Goal: Task Accomplishment & Management: Complete application form

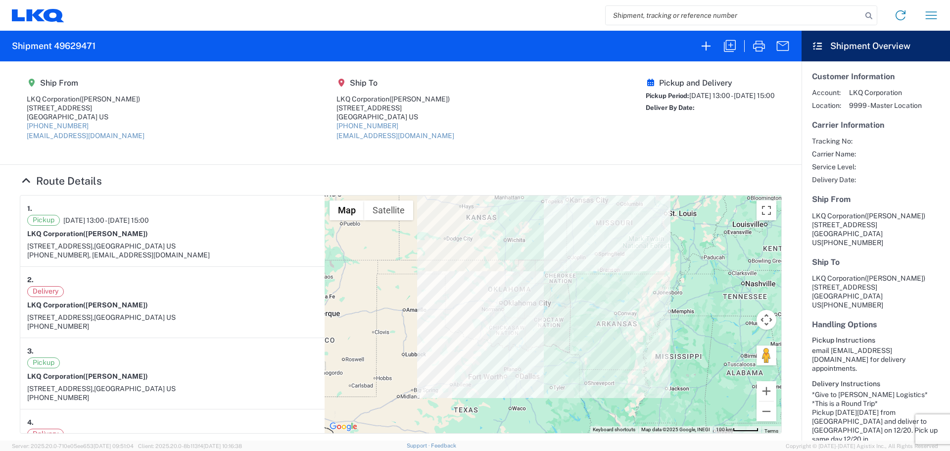
click at [636, 15] on input "search" at bounding box center [734, 15] width 256 height 19
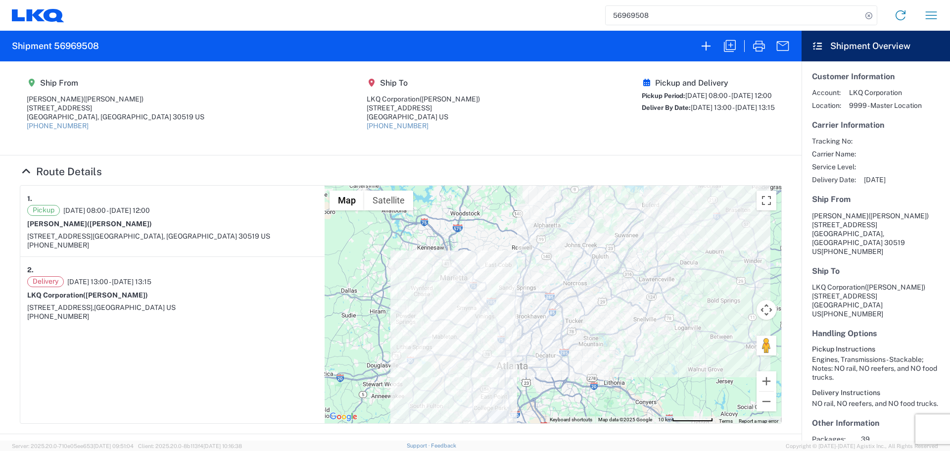
drag, startPoint x: 662, startPoint y: 12, endPoint x: 584, endPoint y: 24, distance: 78.2
click at [584, 24] on div "56969508 Home Shipment request Shipment tracking" at bounding box center [505, 15] width 882 height 24
type input "56952580"
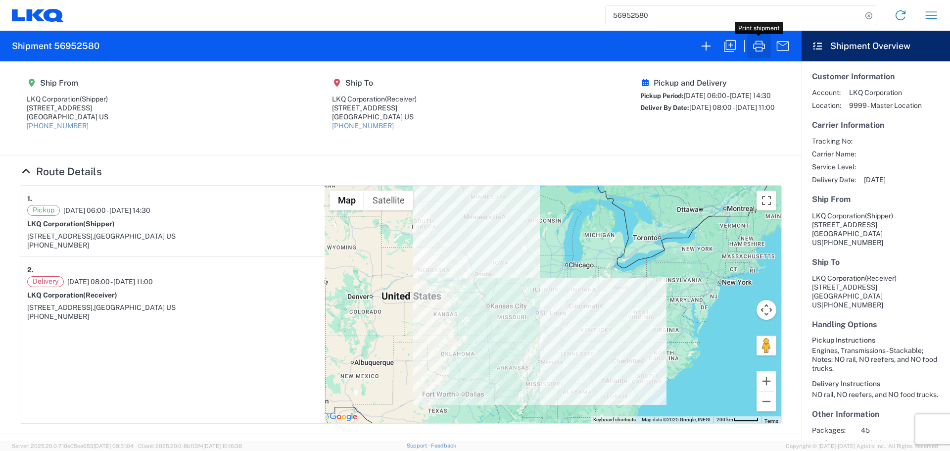
click at [759, 43] on icon "button" at bounding box center [759, 46] width 16 height 16
drag, startPoint x: 719, startPoint y: 45, endPoint x: 713, endPoint y: 48, distance: 6.5
click at [715, 48] on div at bounding box center [744, 46] width 100 height 24
click at [712, 47] on icon "button" at bounding box center [706, 46] width 16 height 16
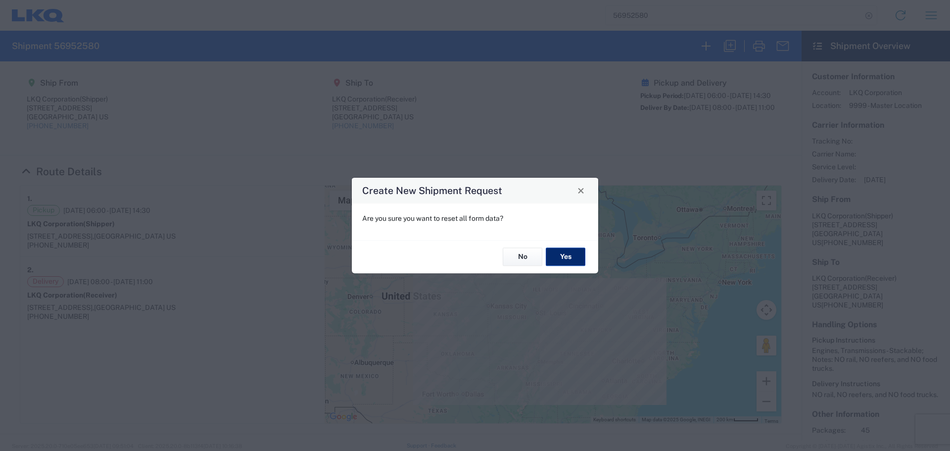
click at [565, 261] on button "Yes" at bounding box center [566, 257] width 40 height 18
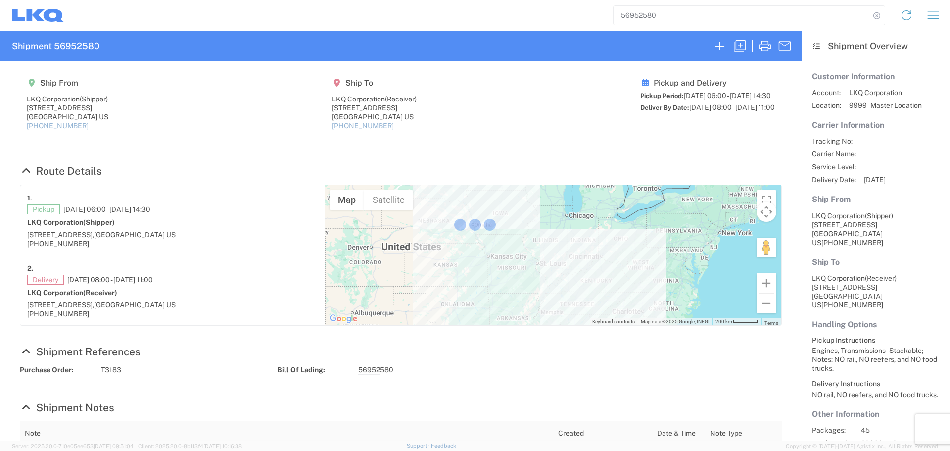
select select "FULL"
select select "LBS"
select select "IN"
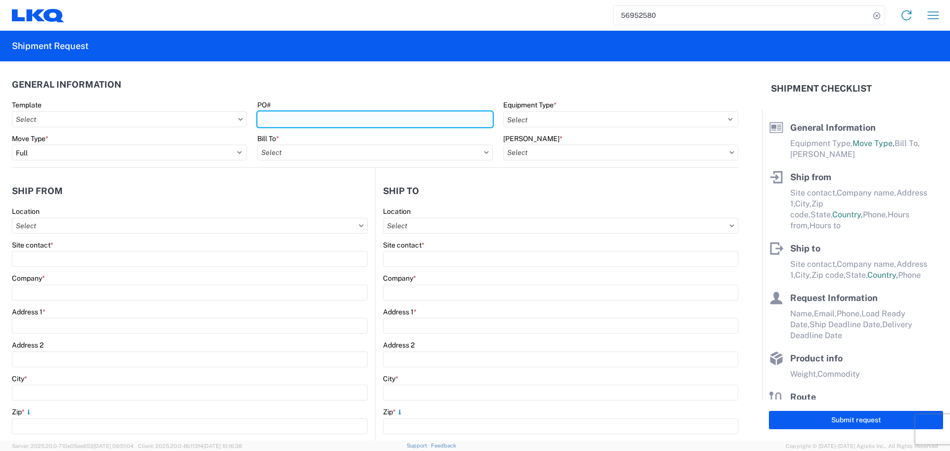
click at [326, 116] on input "PO#" at bounding box center [374, 119] width 235 height 16
type input "MMMOKC100125"
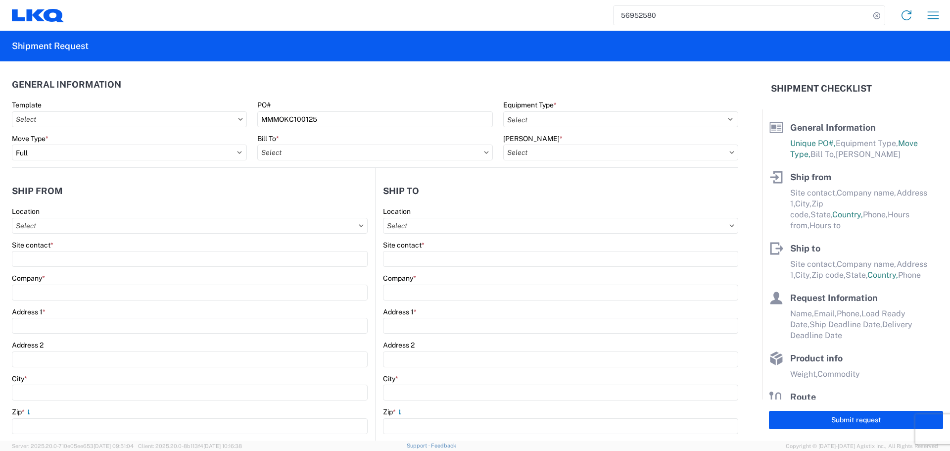
click at [358, 95] on agx-form-section "General Information Template PO# MMMOKC100125 Equipment Type * Select 53’ Dry V…" at bounding box center [375, 120] width 726 height 94
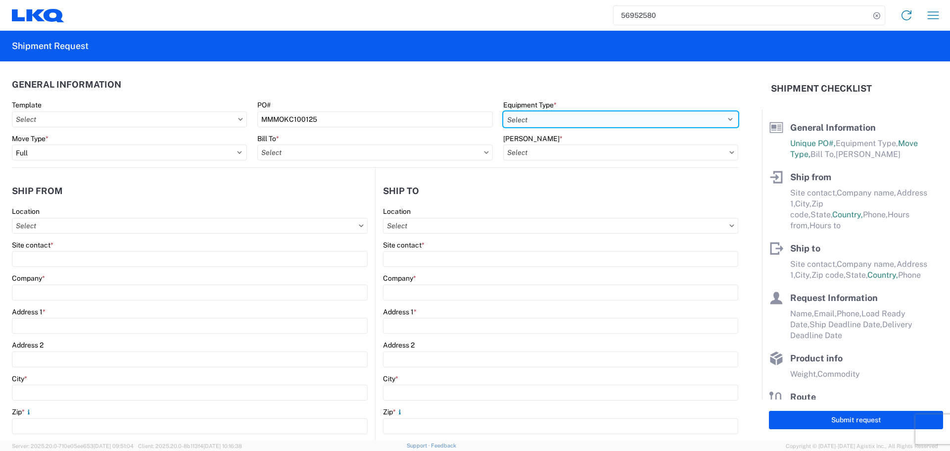
click at [536, 119] on select "Select 53’ Dry Van Flatbed Dropdeck (van) Lowboy (flatbed) Rail" at bounding box center [620, 119] width 235 height 16
select select "STDV"
click at [503, 111] on select "Select 53’ Dry Van Flatbed Dropdeck (van) Lowboy (flatbed) Rail" at bounding box center [620, 119] width 235 height 16
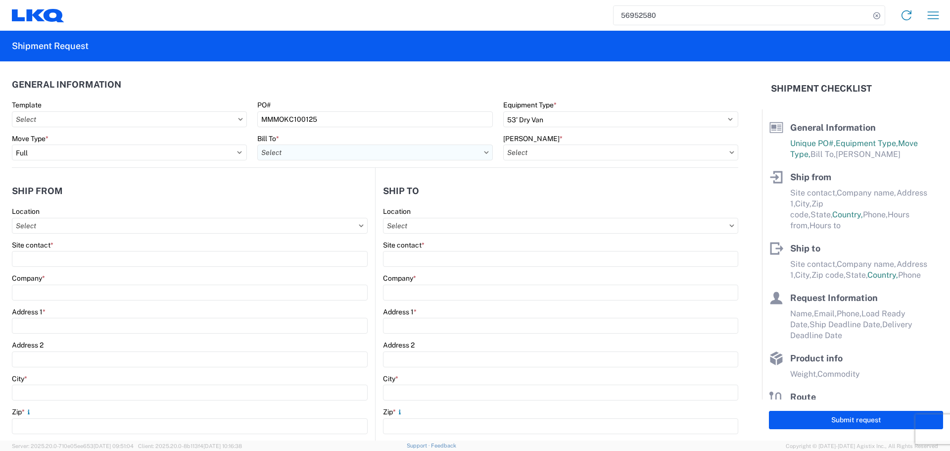
click at [296, 153] on input "text" at bounding box center [374, 152] width 235 height 16
type input "1760"
click at [330, 200] on div "1760 - LKQ Best Core" at bounding box center [343, 197] width 173 height 16
type input "1760 - LKQ Best Core"
click at [570, 151] on input "text" at bounding box center [620, 152] width 235 height 16
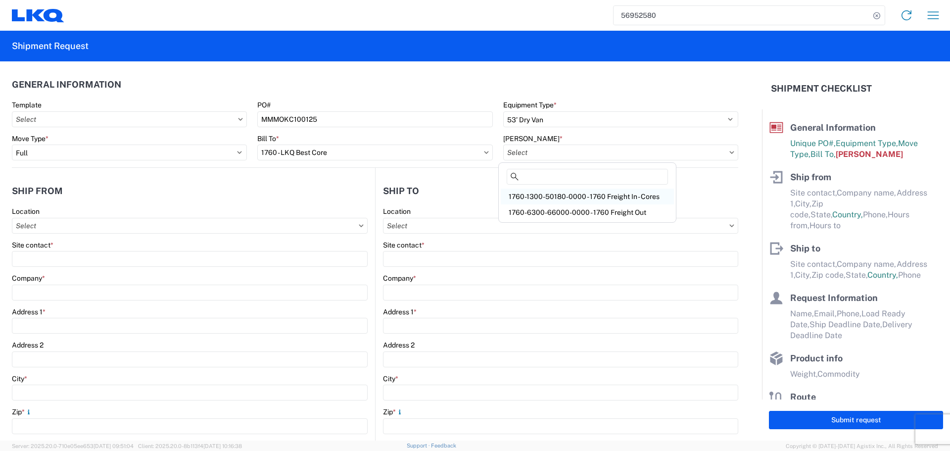
click at [595, 196] on div "1760-1300-50180-0000 - 1760 Freight In - Cores" at bounding box center [587, 197] width 173 height 16
type input "1760-1300-50180-0000 - 1760 Freight In - Cores"
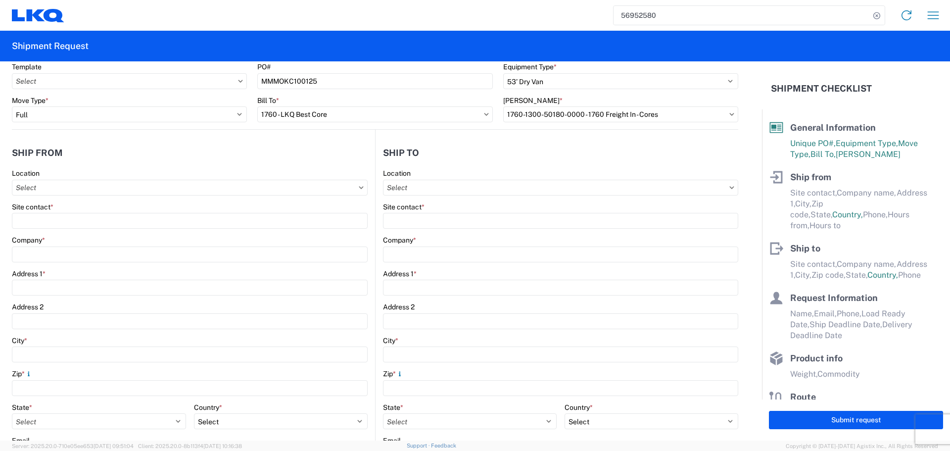
scroll to position [66, 0]
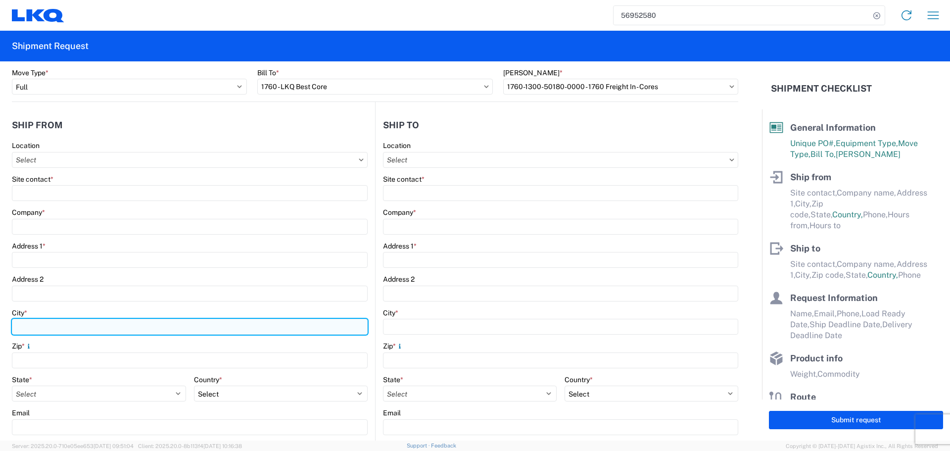
click at [73, 325] on input "City *" at bounding box center [190, 327] width 356 height 16
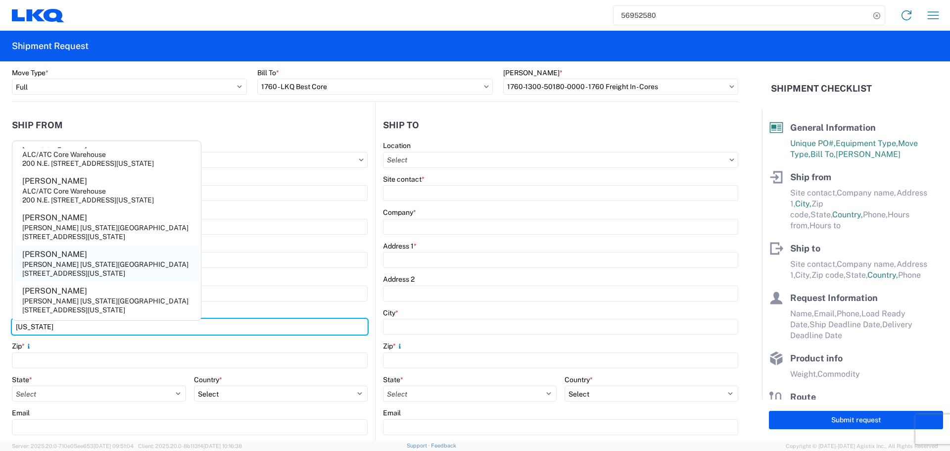
scroll to position [75, 0]
type input "[US_STATE]"
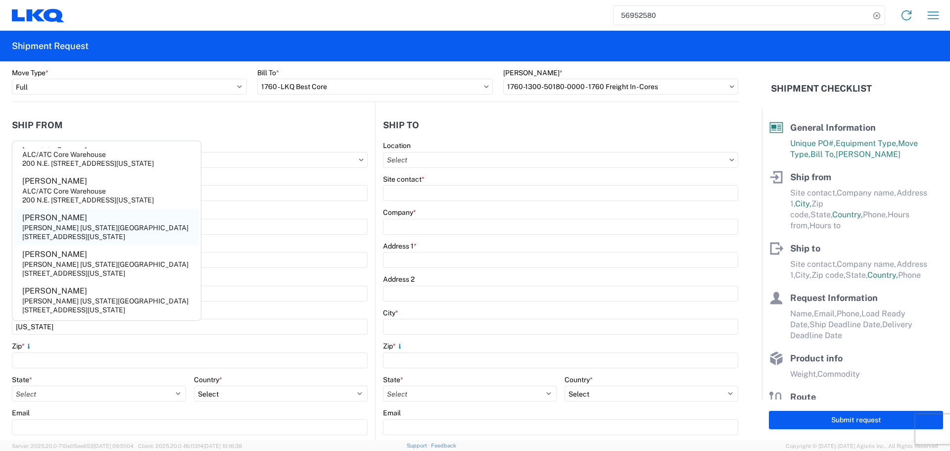
click at [87, 232] on div "[STREET_ADDRESS][US_STATE]" at bounding box center [73, 236] width 103 height 9
type input "[PERSON_NAME]"
type input "[PERSON_NAME] [US_STATE][GEOGRAPHIC_DATA]"
type input "[STREET_ADDRESS]"
type input "[US_STATE] Cuty"
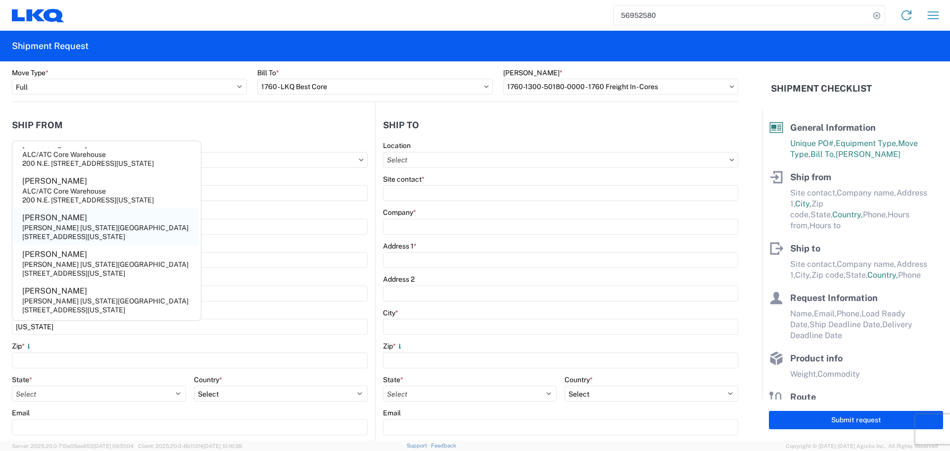
type input "73127"
select select "OK"
select select "US"
type input "[PHONE_NUMBER]"
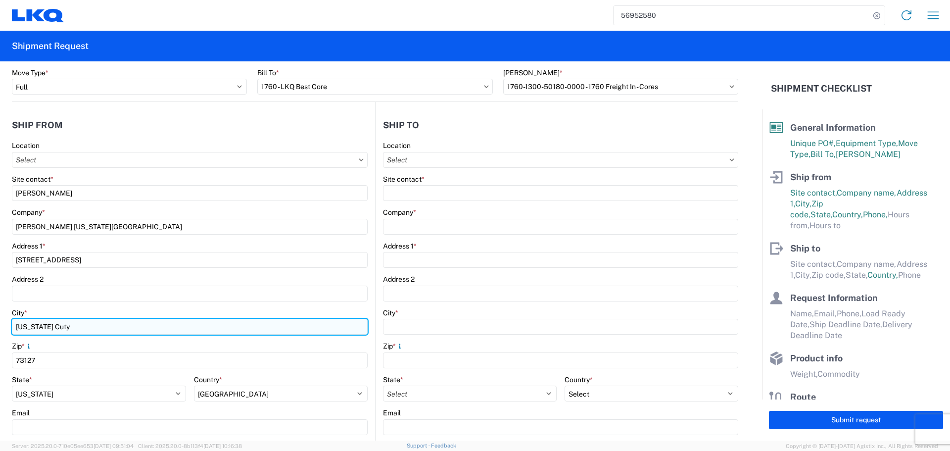
drag, startPoint x: 61, startPoint y: 326, endPoint x: 79, endPoint y: 322, distance: 17.8
click at [61, 324] on input "[US_STATE] Cuty" at bounding box center [190, 327] width 356 height 16
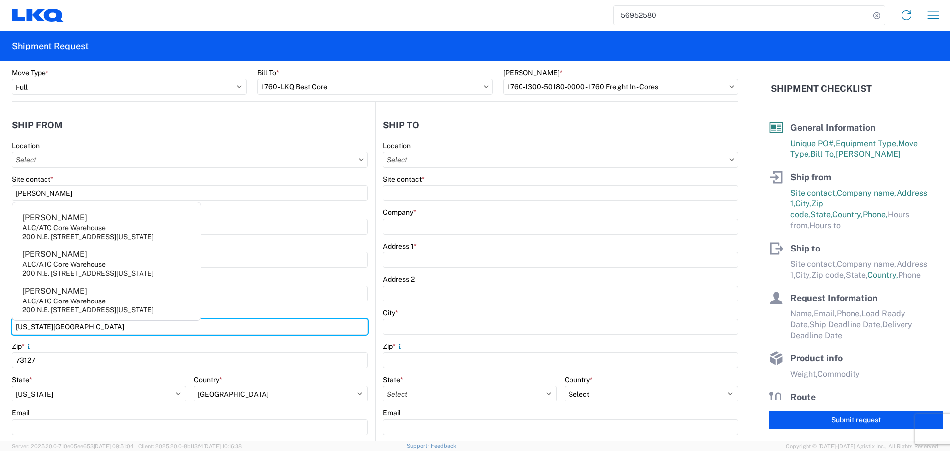
type input "[US_STATE][GEOGRAPHIC_DATA]"
click at [149, 134] on header "Ship from" at bounding box center [193, 125] width 363 height 22
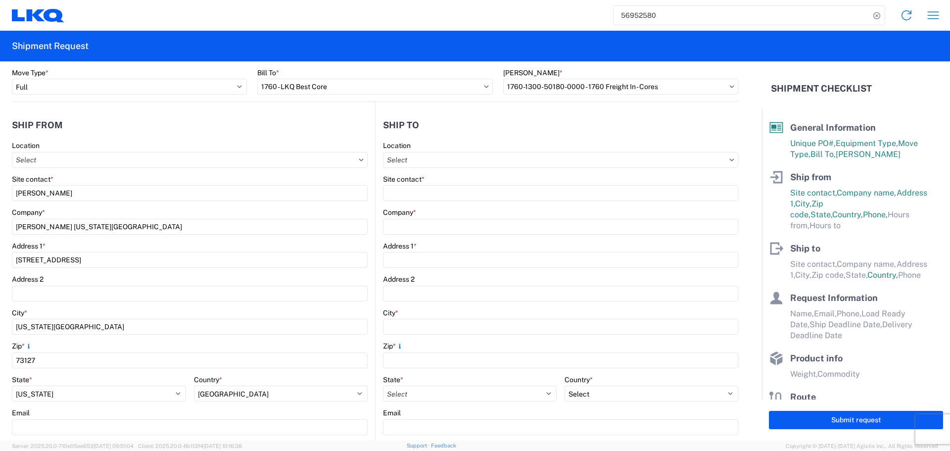
scroll to position [132, 0]
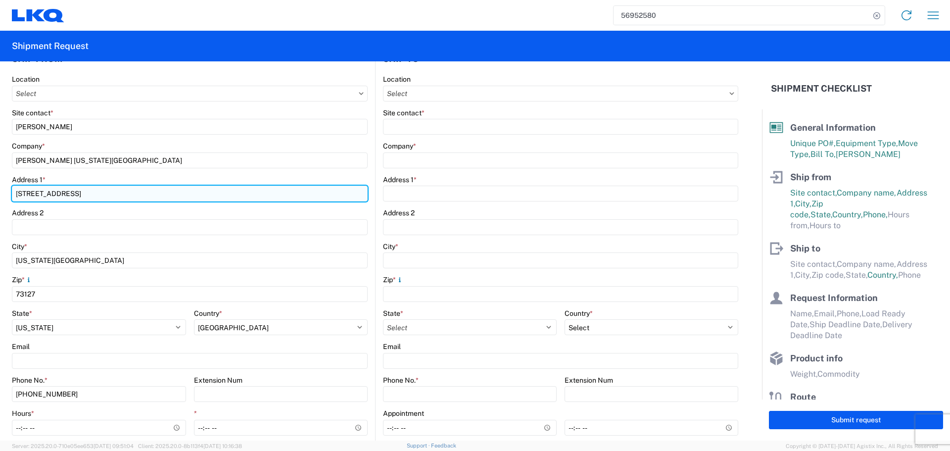
click at [102, 192] on input "[STREET_ADDRESS]" at bounding box center [190, 194] width 356 height 16
type input "[STREET_ADDRESS]"
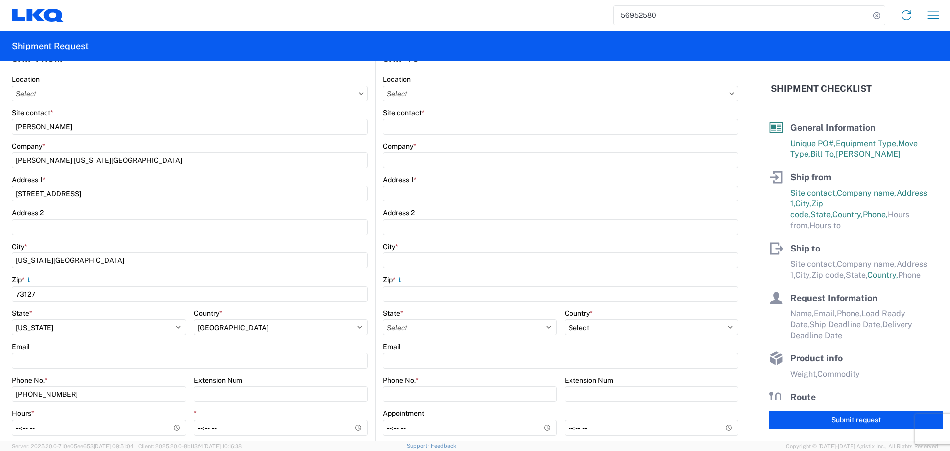
click at [335, 210] on div "Address 2" at bounding box center [190, 212] width 356 height 9
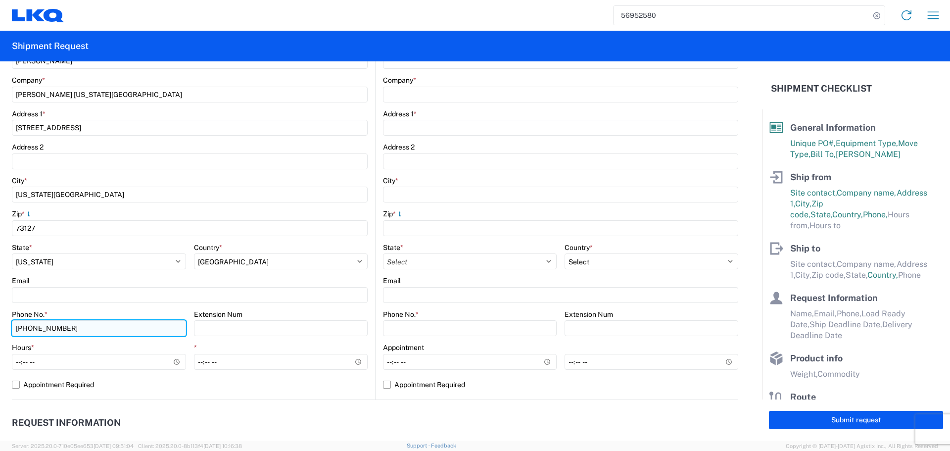
click at [105, 320] on input "[PHONE_NUMBER]" at bounding box center [99, 328] width 174 height 16
type input "[PHONE_NUMBER]"
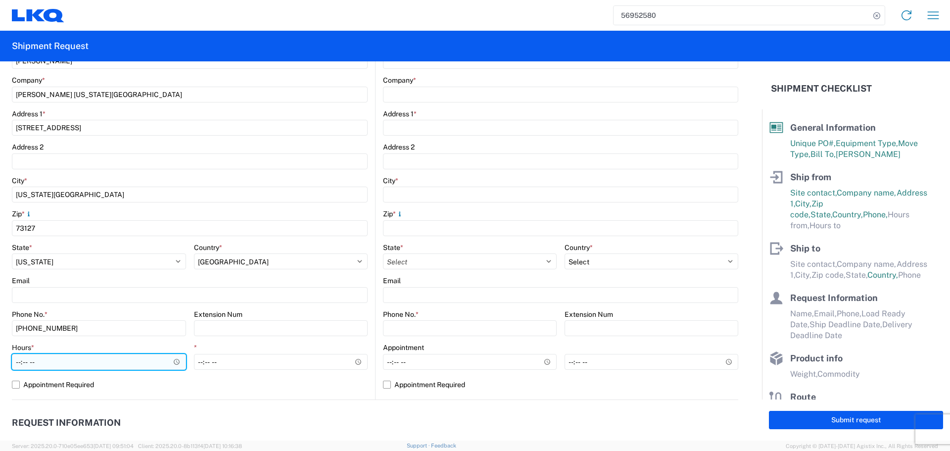
click at [16, 364] on input "Hours *" at bounding box center [99, 362] width 174 height 16
type input "06:00"
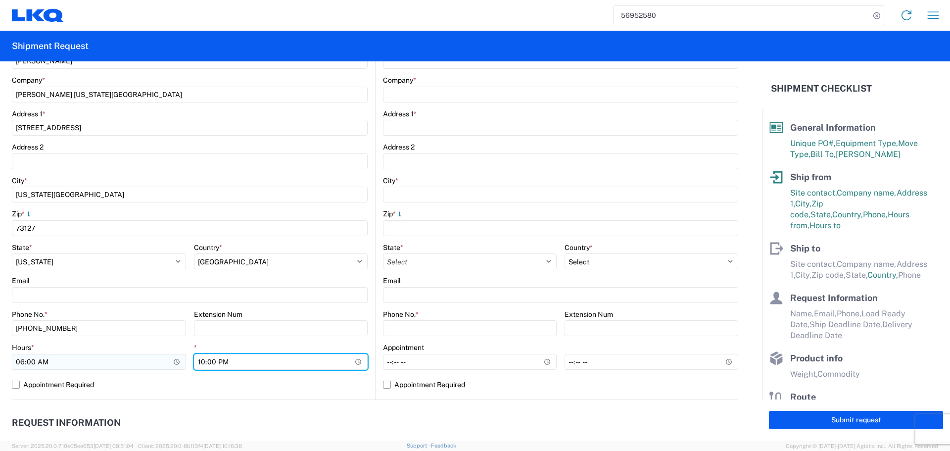
type input "10:00"
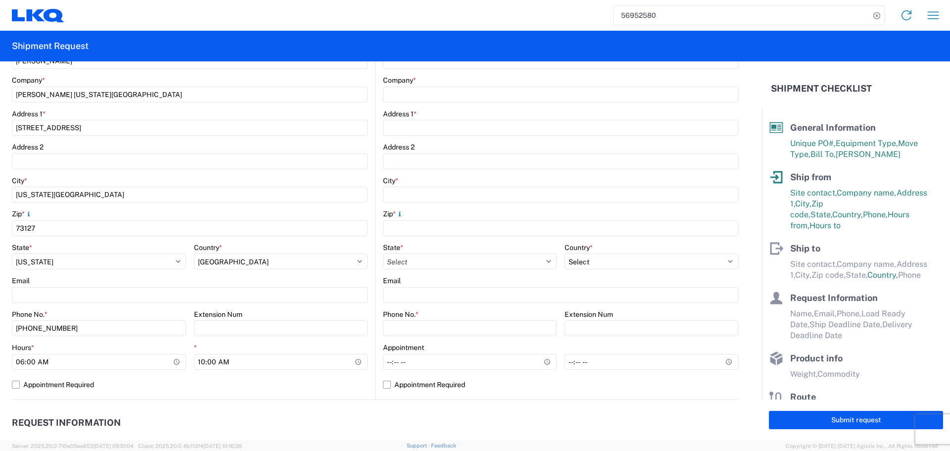
click at [419, 408] on agx-request-info "Request Information Name * Email * Merchant Phone * Load Ready Date * Ship Dead…" at bounding box center [375, 453] width 726 height 106
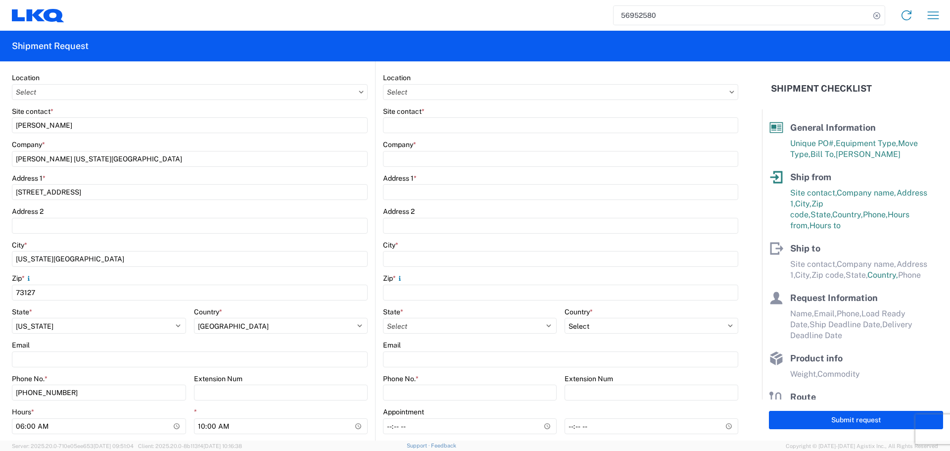
scroll to position [0, 0]
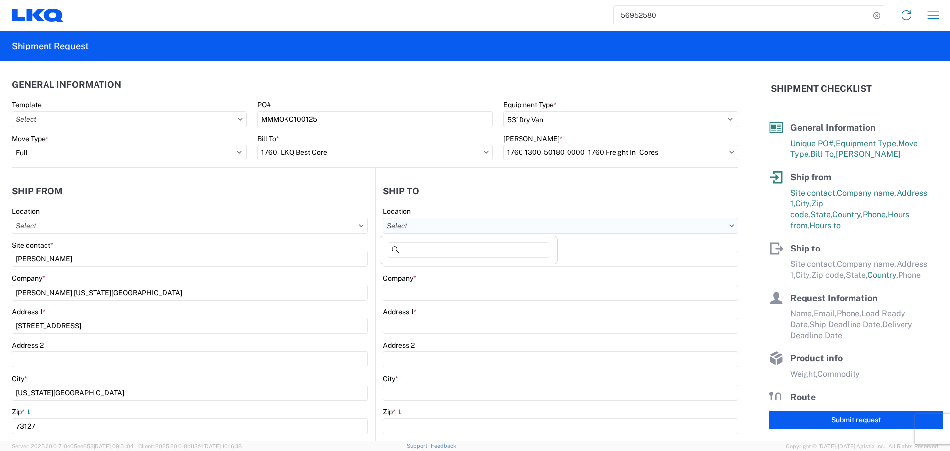
click at [469, 223] on input "text" at bounding box center [560, 226] width 355 height 16
type input "1760"
click at [462, 269] on div "1760 - LKQ Best Core" at bounding box center [468, 270] width 173 height 16
type input "1760 - LKQ Best Core"
type input "LKQ Corporation"
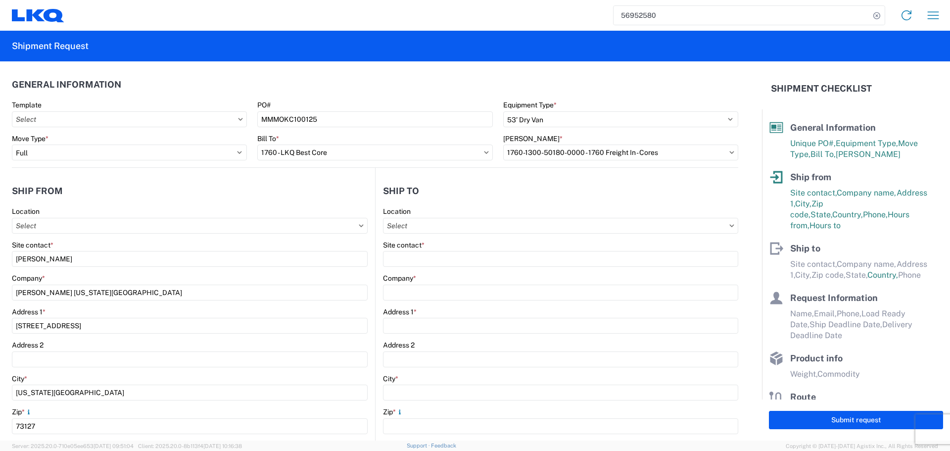
type input "[STREET_ADDRESS]"
type input "[GEOGRAPHIC_DATA]"
type input "77038"
select select "[GEOGRAPHIC_DATA]"
select select "US"
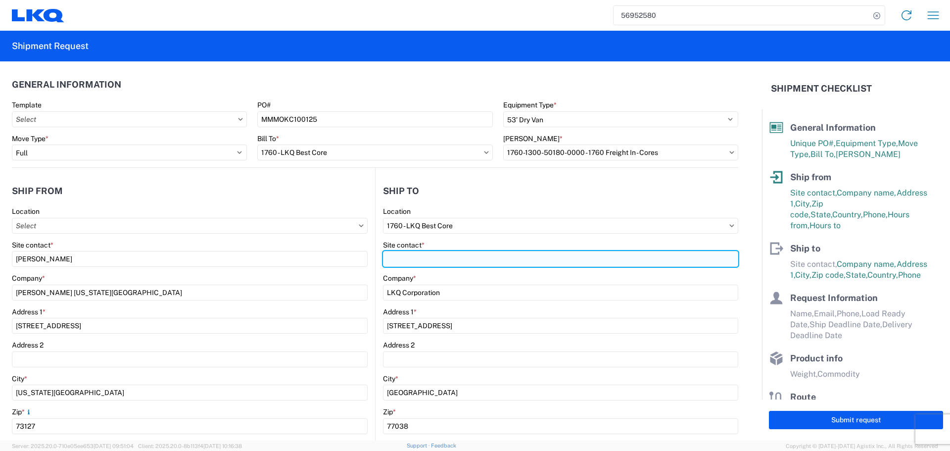
click at [433, 255] on input "Site contact *" at bounding box center [560, 259] width 355 height 16
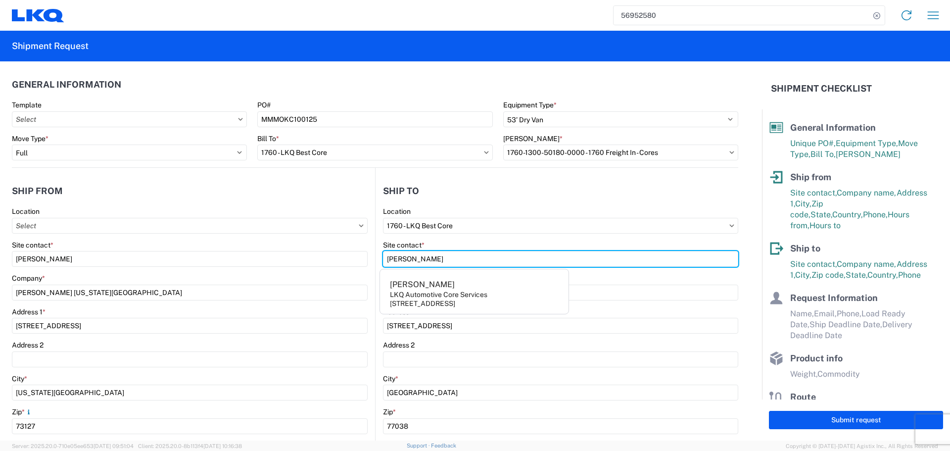
type input "[PERSON_NAME]"
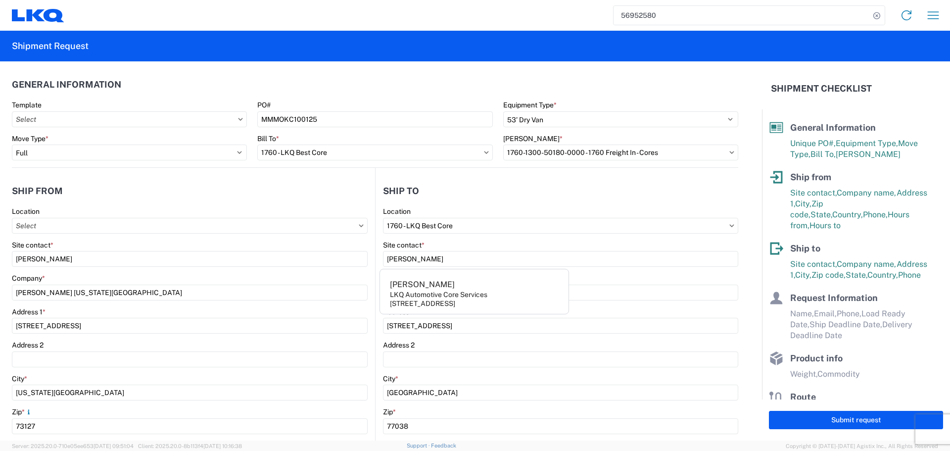
click at [446, 200] on header "Ship to" at bounding box center [557, 191] width 363 height 22
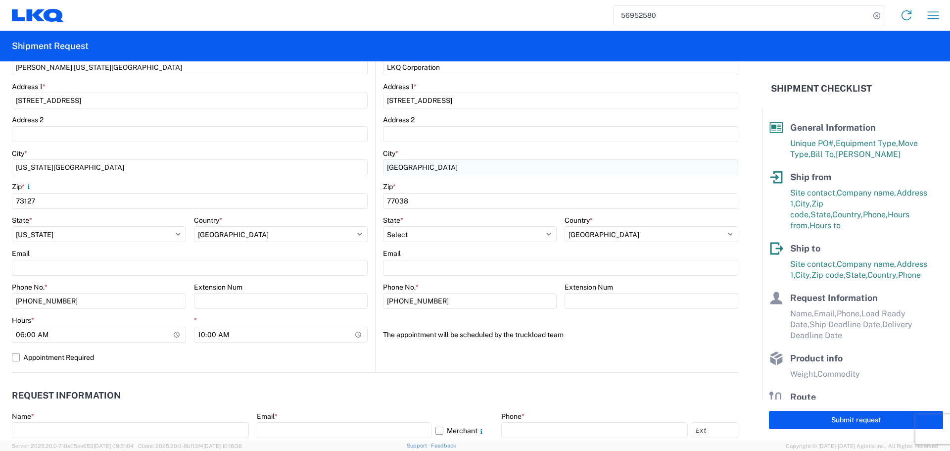
scroll to position [264, 0]
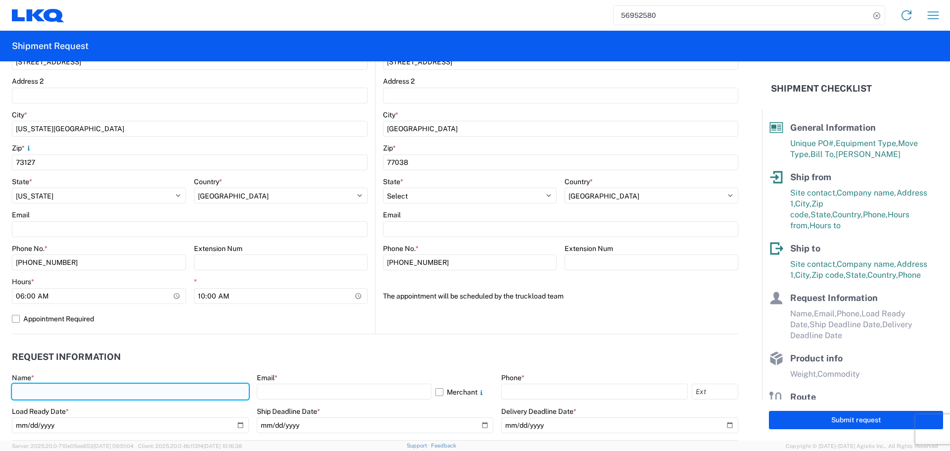
click at [68, 394] on input "text" at bounding box center [130, 391] width 237 height 16
type input "[PERSON_NAME]"
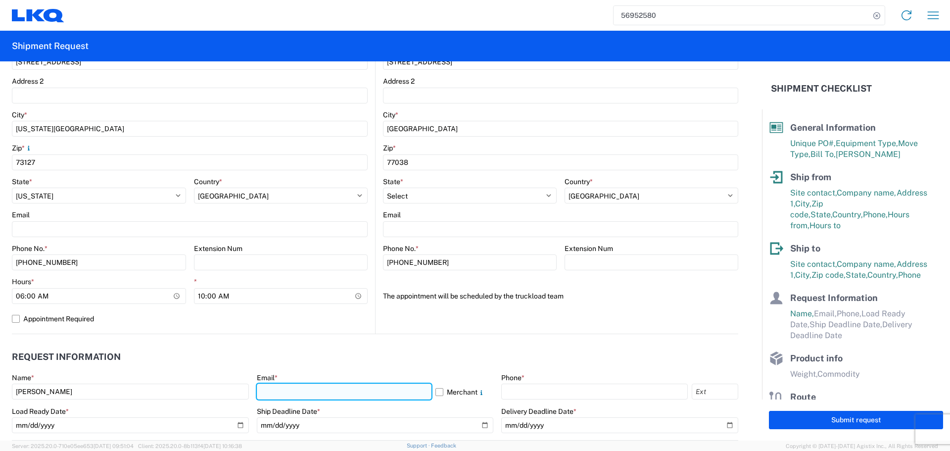
click at [279, 391] on input "text" at bounding box center [344, 391] width 175 height 16
type input "[EMAIL_ADDRESS][DOMAIN_NAME]"
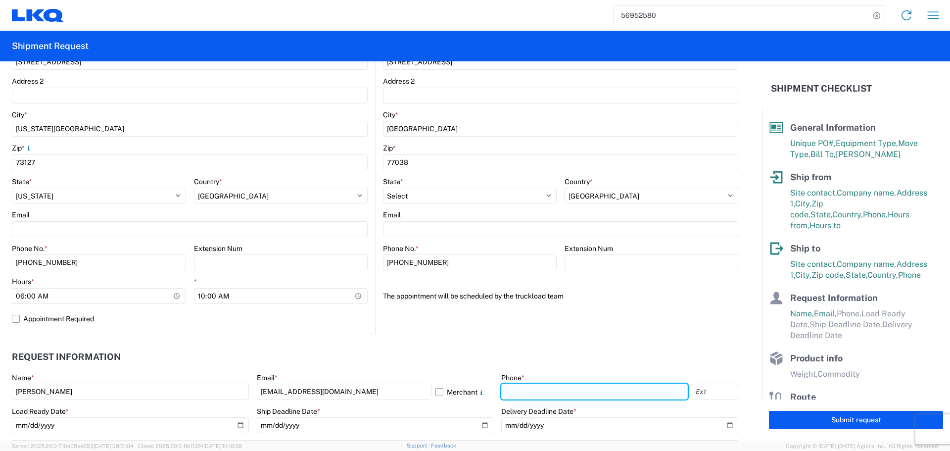
click at [548, 389] on input "text" at bounding box center [594, 391] width 187 height 16
type input "[PHONE_NUMBER]"
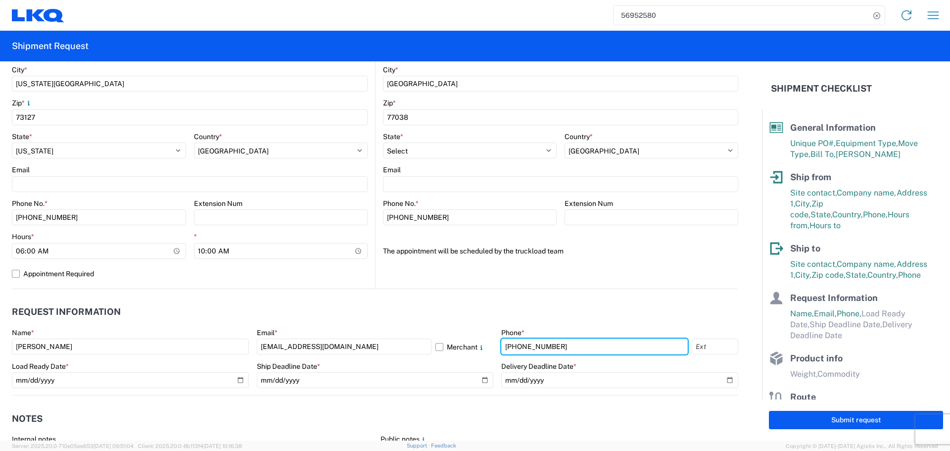
scroll to position [462, 0]
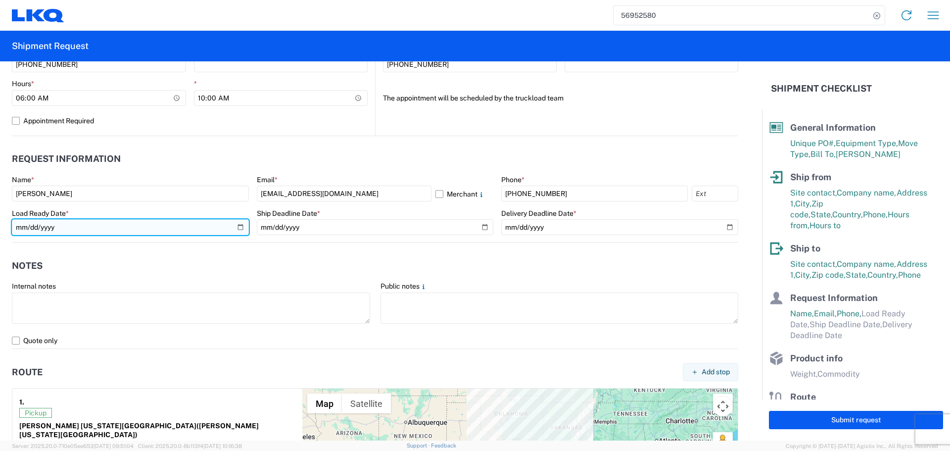
click at [236, 227] on input "date" at bounding box center [130, 227] width 237 height 16
type input "[DATE]"
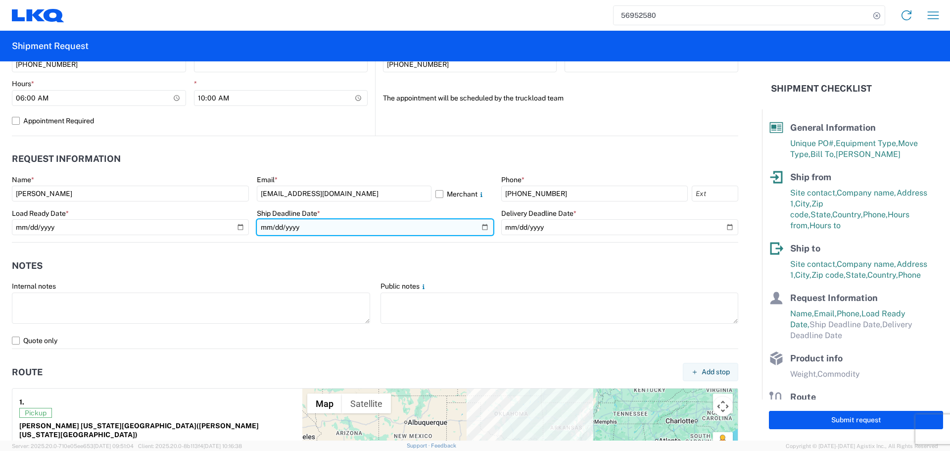
click at [480, 227] on input "date" at bounding box center [375, 227] width 237 height 16
type input "[DATE]"
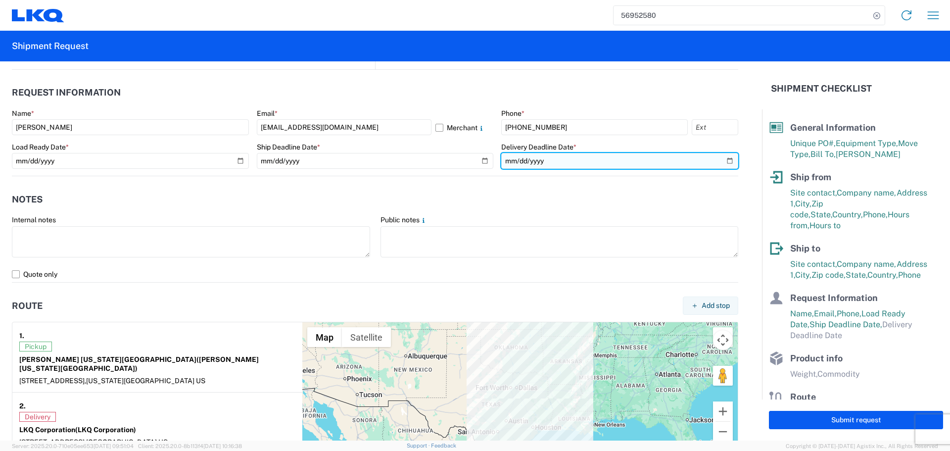
click at [724, 161] on input "date" at bounding box center [619, 161] width 237 height 16
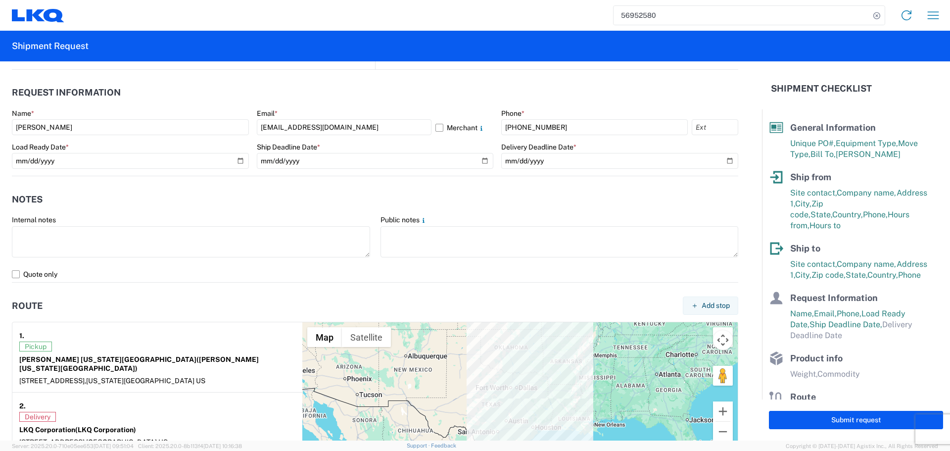
click at [399, 188] on form "General Information Template PO# MMMOKC100125 Equipment Type * Select 53’ Dry V…" at bounding box center [381, 250] width 762 height 379
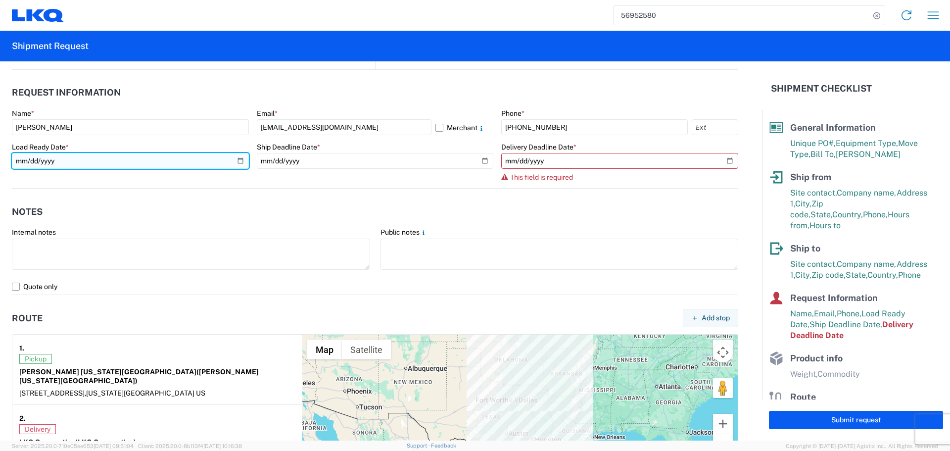
click at [233, 158] on input "[DATE]" at bounding box center [130, 161] width 237 height 16
type input "[DATE]"
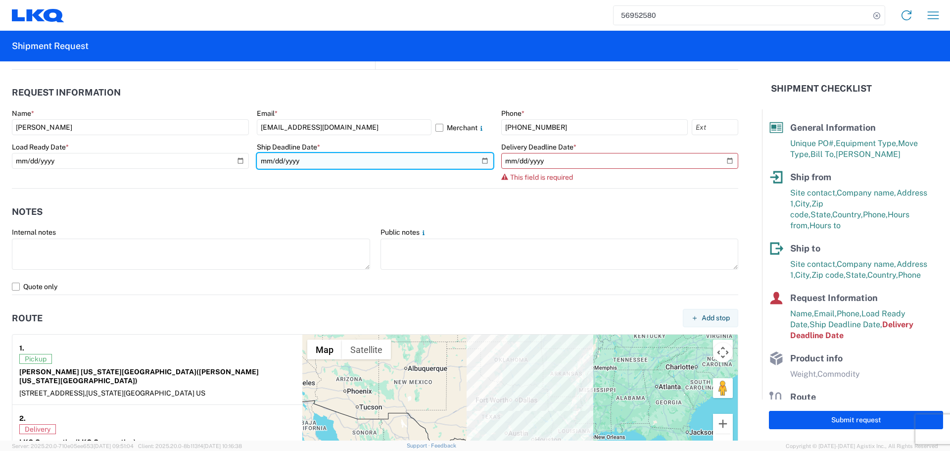
click at [476, 159] on input "[DATE]" at bounding box center [375, 161] width 237 height 16
type input "[DATE]"
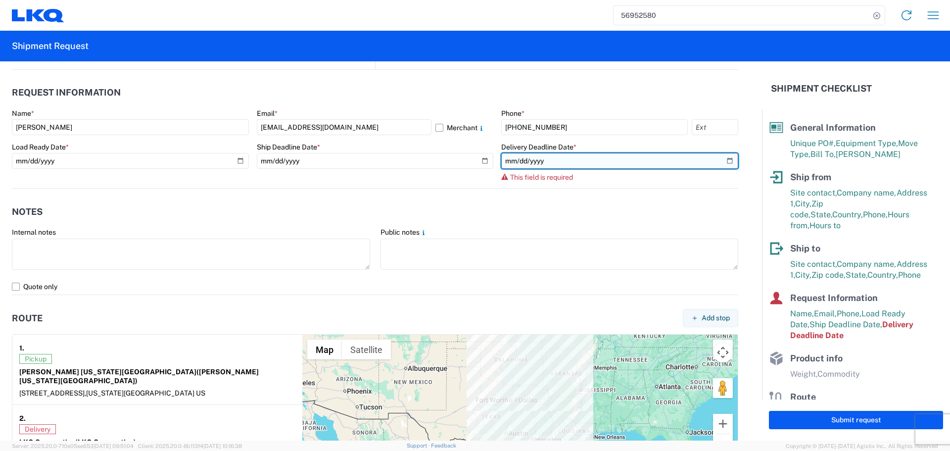
drag, startPoint x: 728, startPoint y: 155, endPoint x: 723, endPoint y: 156, distance: 5.2
click at [727, 155] on input "date" at bounding box center [619, 161] width 237 height 16
click at [720, 158] on input "date" at bounding box center [619, 161] width 237 height 16
type input "[DATE]"
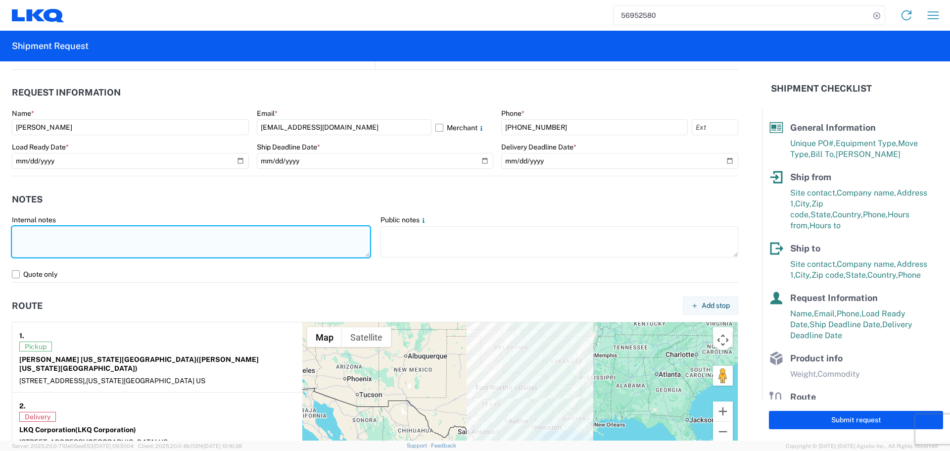
click at [106, 241] on textarea at bounding box center [191, 241] width 358 height 31
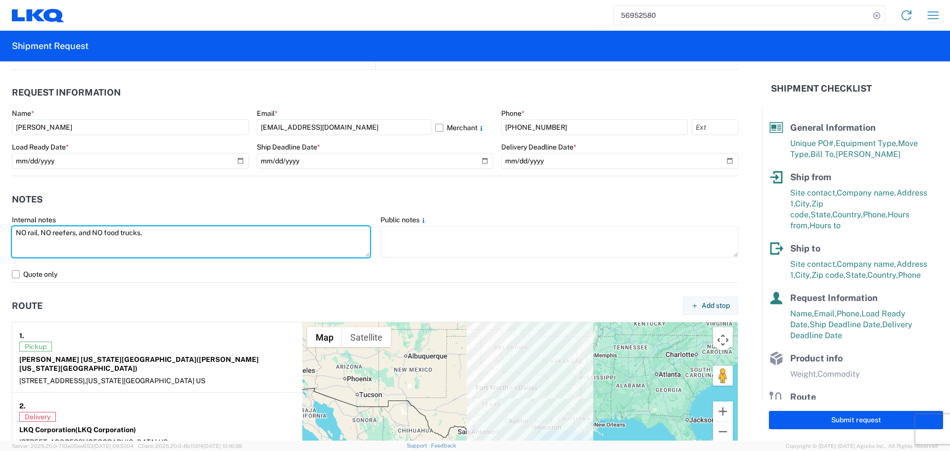
drag, startPoint x: 152, startPoint y: 230, endPoint x: 0, endPoint y: 236, distance: 152.5
click at [0, 236] on form "General Information Template PO# MMMOKC100125 Equipment Type * Select 53’ Dry V…" at bounding box center [381, 250] width 762 height 379
type textarea "NO rail, NO reefers, and NO food trucks."
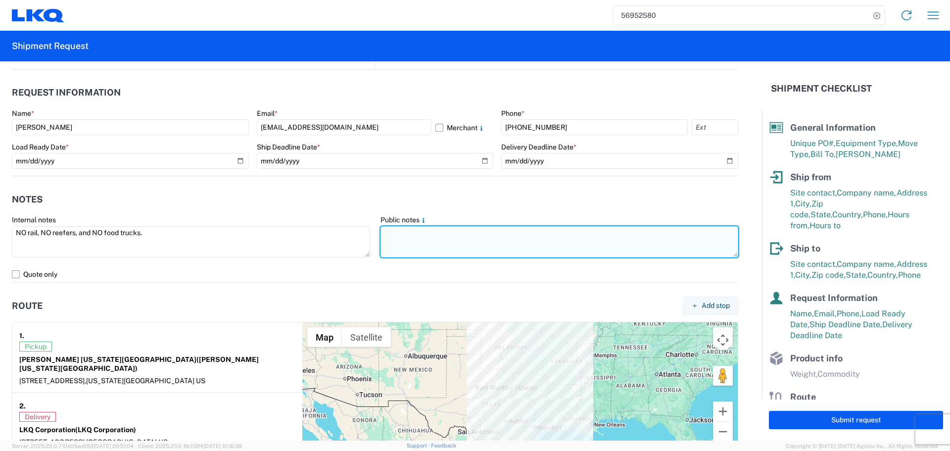
click at [415, 246] on textarea at bounding box center [559, 241] width 358 height 31
paste textarea "NO rail, NO reefers, and NO food trucks."
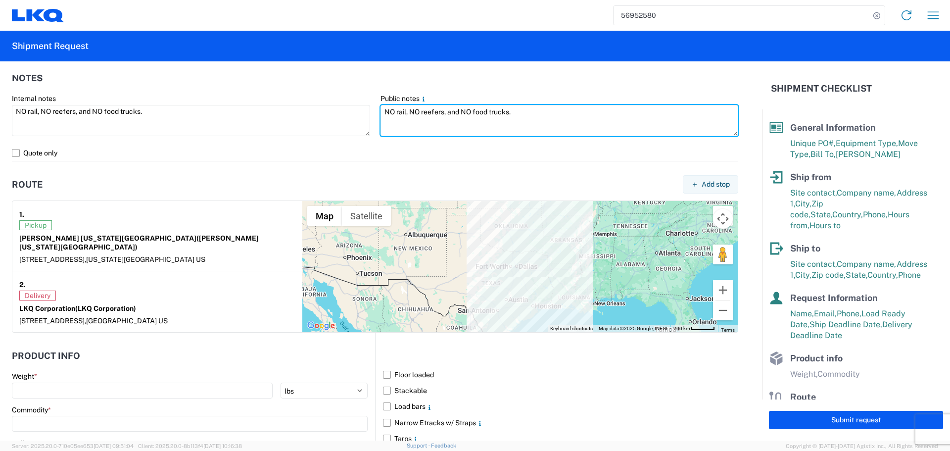
scroll to position [808, 0]
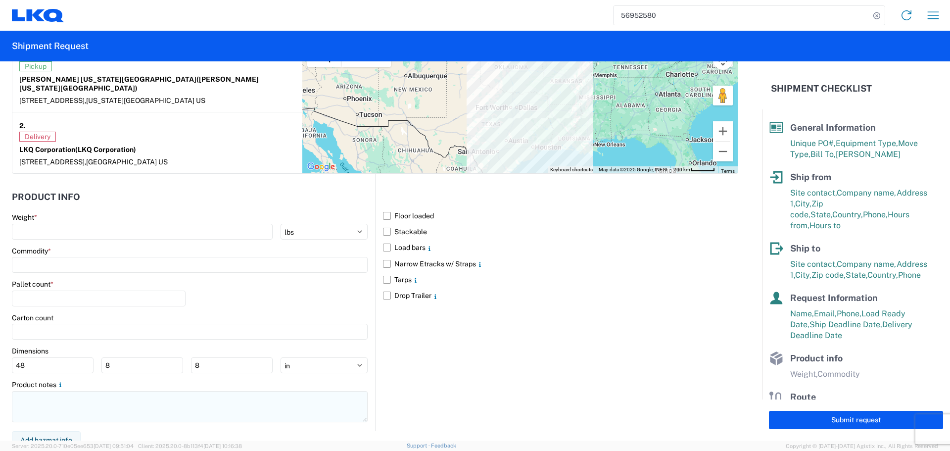
type textarea "NO rail, NO reefers, and NO food trucks."
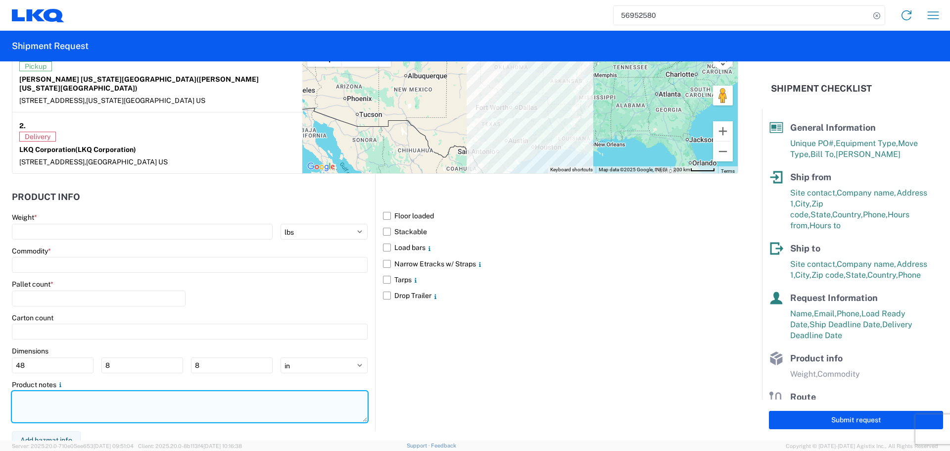
click at [88, 402] on textarea at bounding box center [190, 406] width 356 height 31
paste textarea "NO rail, NO reefers, and NO food trucks."
type textarea "NO rail, NO reefers, and NO food trucks."
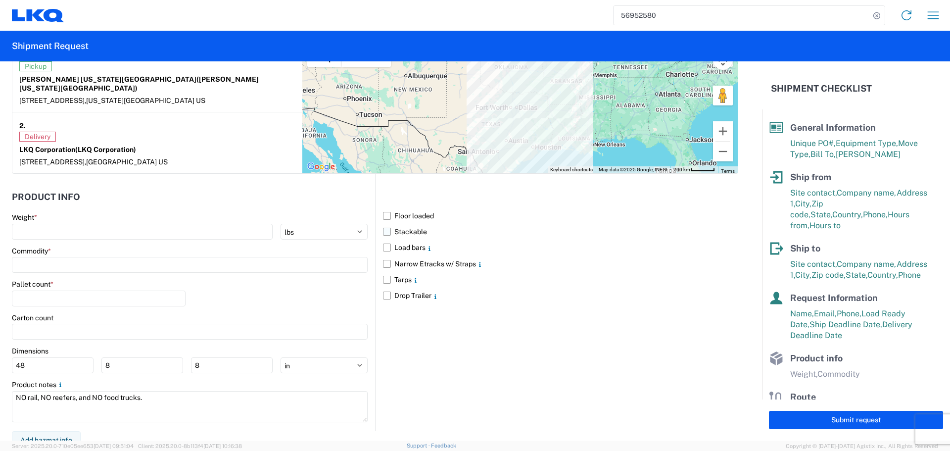
click at [383, 224] on label "Stackable" at bounding box center [560, 232] width 355 height 16
click at [0, 0] on input "Stackable" at bounding box center [0, 0] width 0 height 0
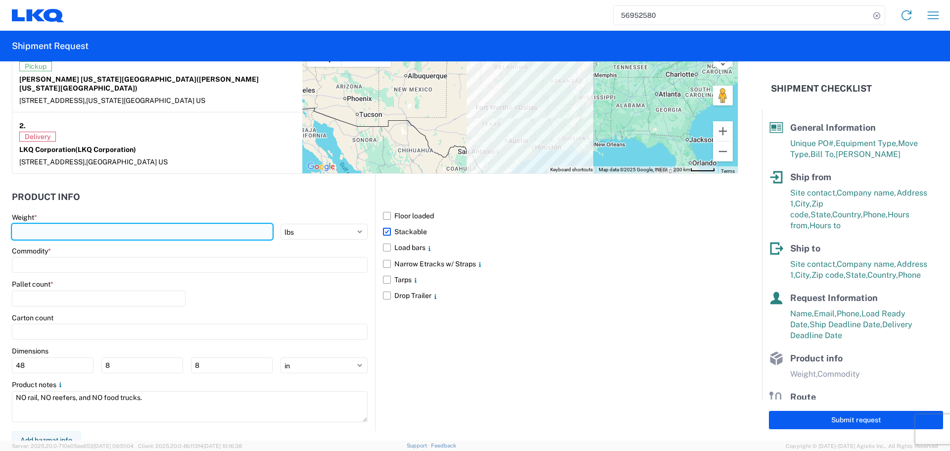
click at [55, 224] on input "number" at bounding box center [142, 232] width 261 height 16
type input "30811"
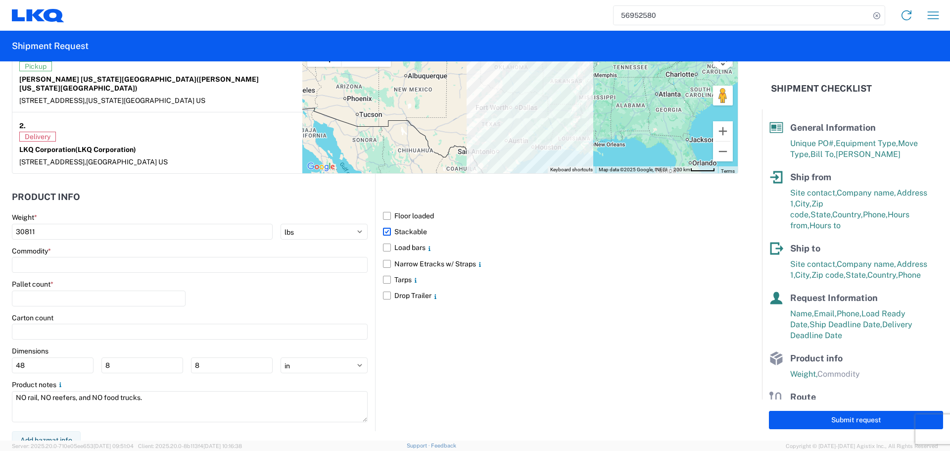
click at [41, 247] on div "Commodity *" at bounding box center [190, 259] width 356 height 27
click at [44, 257] on input at bounding box center [190, 265] width 356 height 16
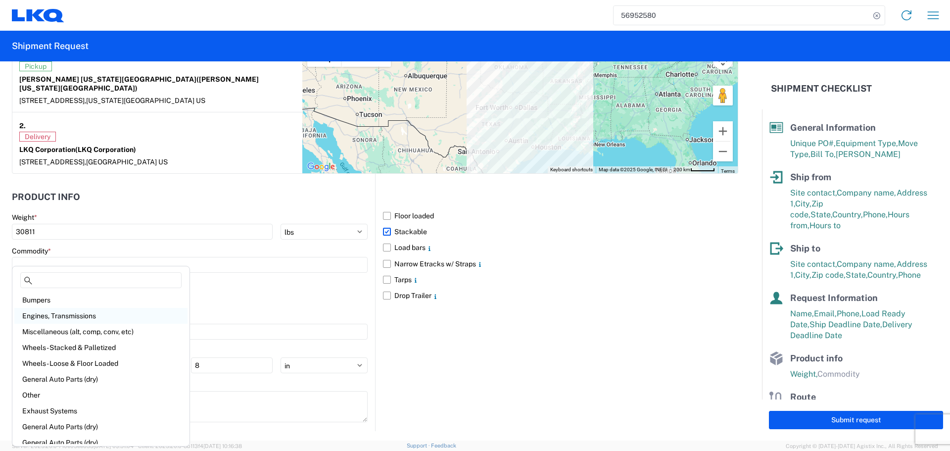
click at [92, 313] on div "Engines, Transmissions" at bounding box center [100, 316] width 173 height 16
type input "Engines, Transmissions"
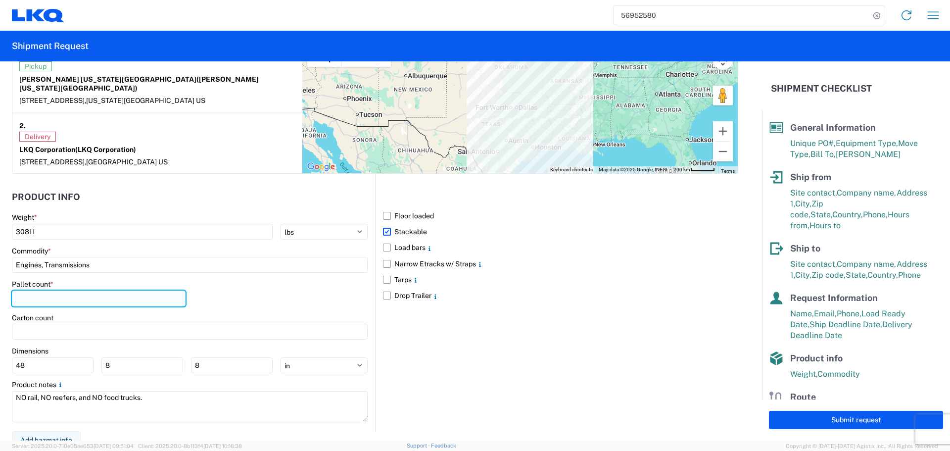
click at [71, 292] on input "number" at bounding box center [99, 298] width 174 height 16
type input "37"
click at [369, 276] on main "Weight * 30811 kgs lbs Commodity * Engines, Transmissions Pallet count * 37 Car…" at bounding box center [193, 322] width 363 height 218
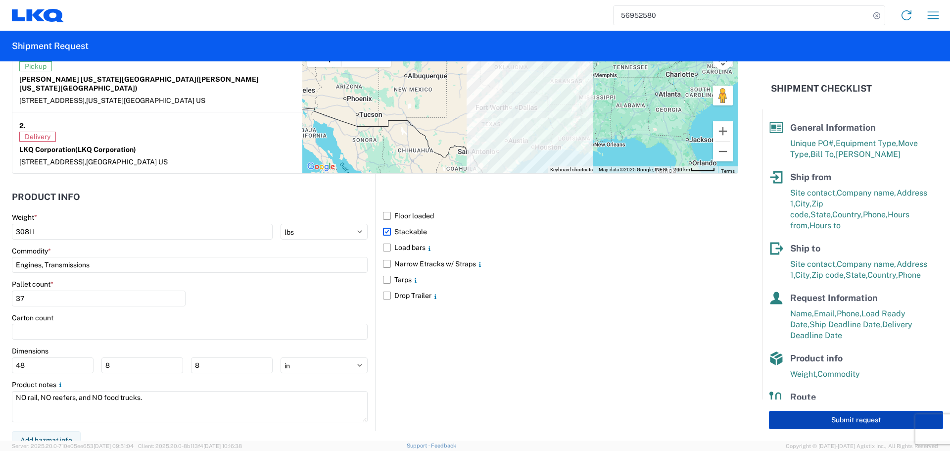
click at [829, 416] on button "Submit request" at bounding box center [856, 420] width 174 height 18
select select "OK"
select select "US"
